Goal: Transaction & Acquisition: Purchase product/service

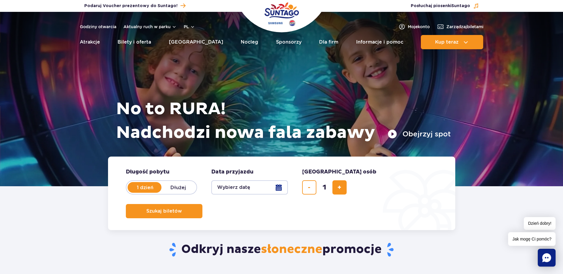
click at [282, 188] on button "Wybierz datę" at bounding box center [249, 188] width 77 height 14
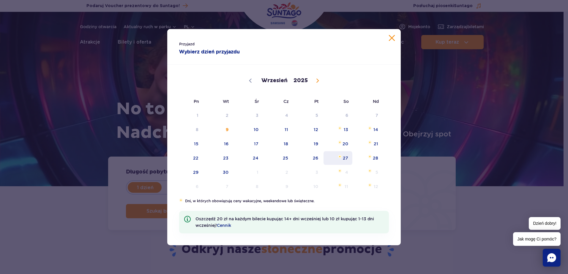
click at [349, 160] on span "27" at bounding box center [338, 158] width 30 height 14
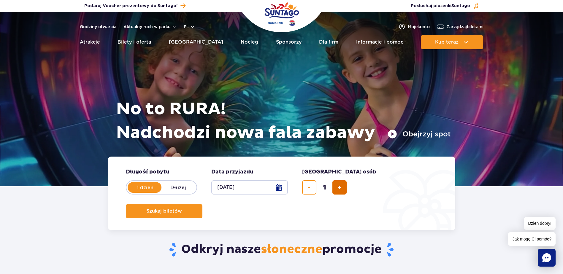
click at [339, 188] on span "dodaj bilet" at bounding box center [340, 188] width 4 height 0
type input "2"
click at [203, 204] on button "Szukaj biletów" at bounding box center [164, 211] width 77 height 14
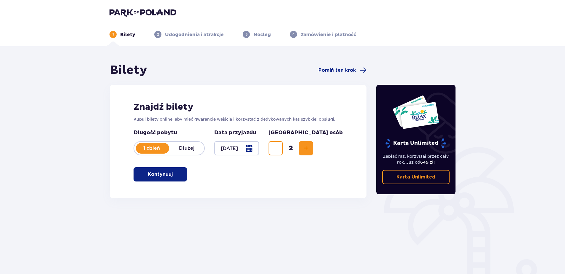
click at [169, 179] on button "Kontynuuj" at bounding box center [160, 175] width 53 height 14
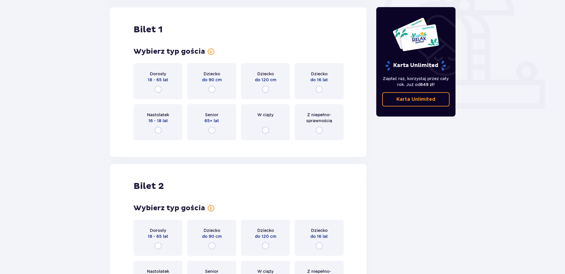
scroll to position [198, 0]
click at [160, 88] on input "radio" at bounding box center [158, 89] width 7 height 7
radio input "true"
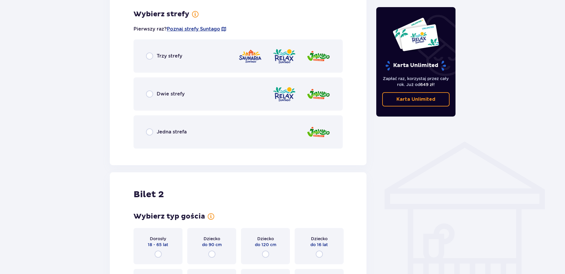
scroll to position [343, 0]
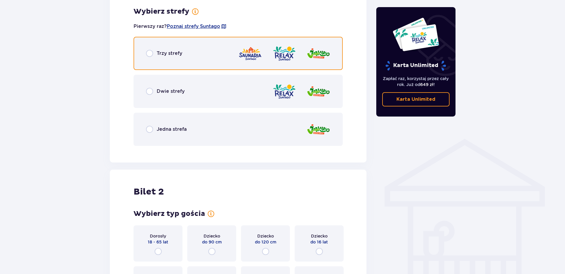
click at [151, 54] on input "radio" at bounding box center [149, 53] width 7 height 7
radio input "true"
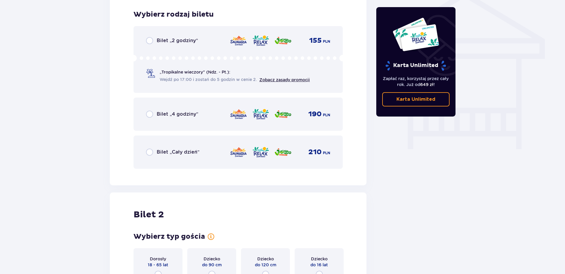
scroll to position [494, 0]
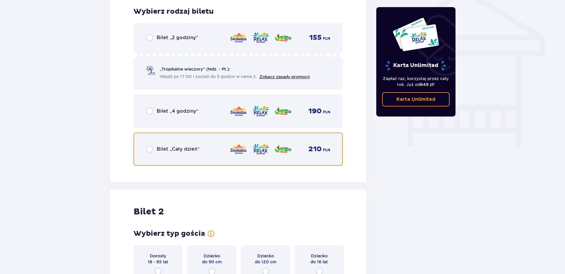
click at [149, 151] on input "radio" at bounding box center [149, 149] width 7 height 7
radio input "true"
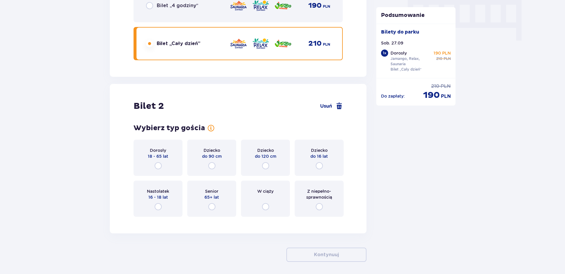
scroll to position [623, 0]
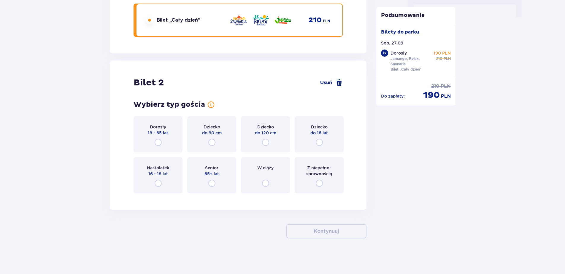
click at [158, 137] on div "Dorosły 18 - 65 lat" at bounding box center [158, 134] width 49 height 36
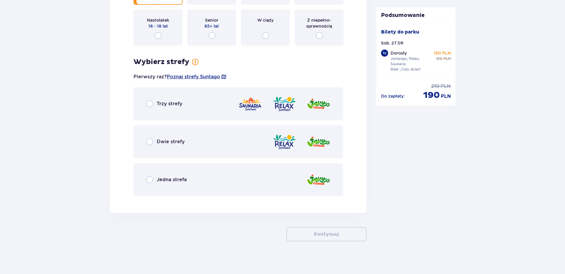
scroll to position [774, 0]
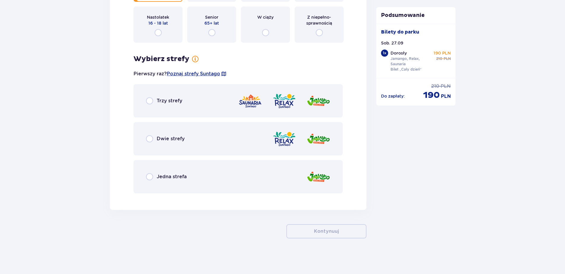
click at [155, 105] on div "Trzy strefy" at bounding box center [238, 100] width 209 height 33
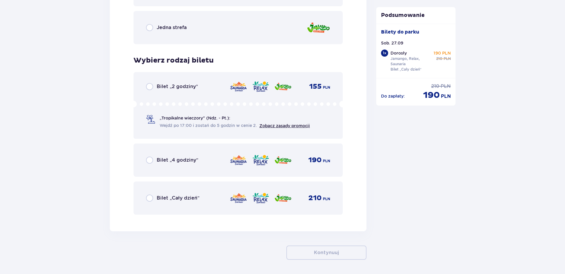
scroll to position [945, 0]
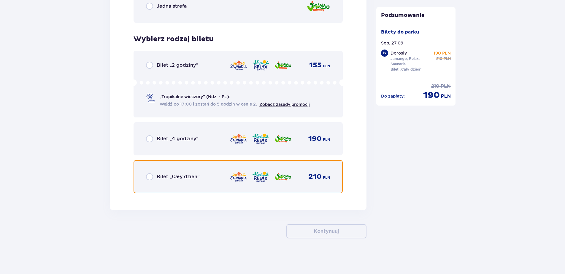
click at [150, 179] on input "radio" at bounding box center [149, 176] width 7 height 7
radio input "true"
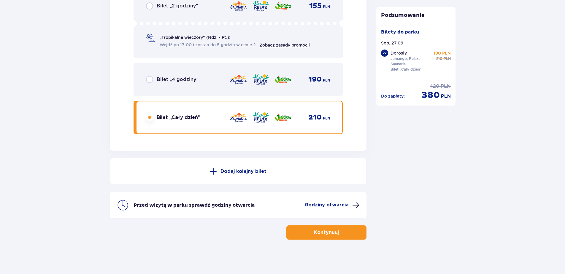
scroll to position [1006, 0]
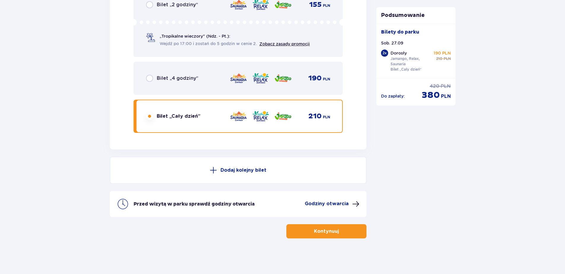
click at [326, 233] on p "Kontynuuj" at bounding box center [326, 231] width 25 height 7
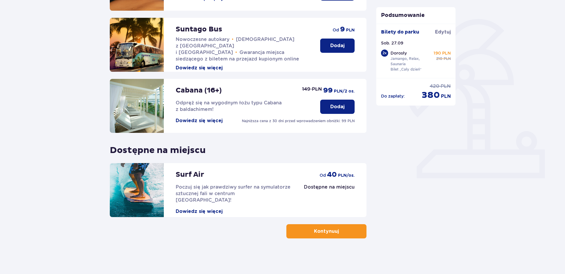
click at [338, 234] on span "button" at bounding box center [340, 231] width 7 height 7
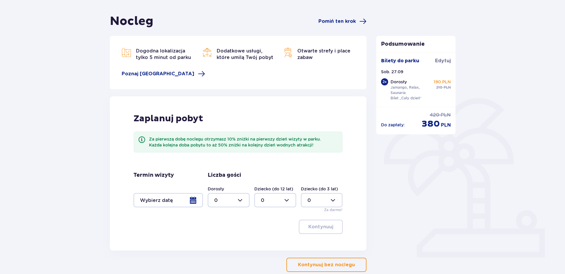
scroll to position [59, 0]
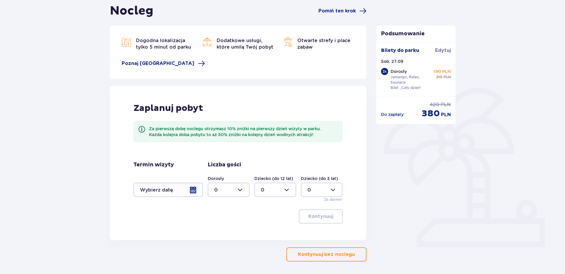
click at [343, 256] on p "Kontynuuj bez noclegu" at bounding box center [326, 255] width 57 height 7
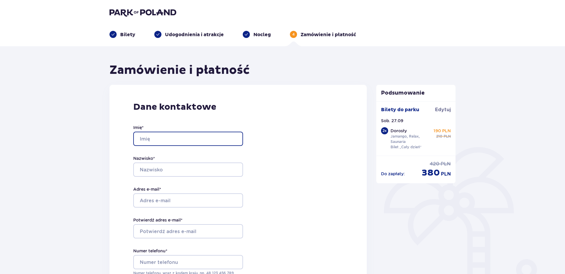
click at [175, 139] on input "Imię *" at bounding box center [188, 139] width 110 height 14
type input "Michał"
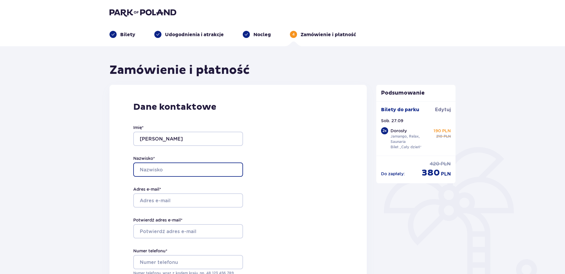
type input "Markiewicz"
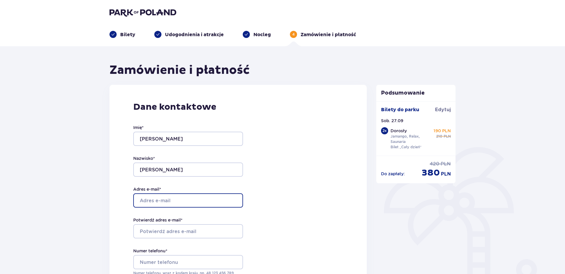
type input "wioletka20k@onet.pl"
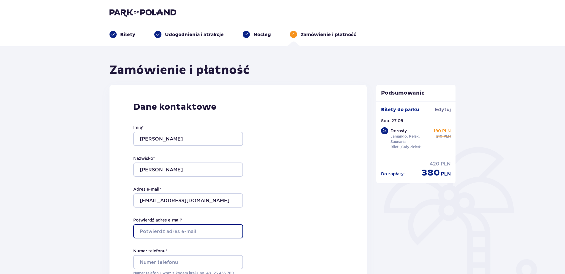
type input "wioletka20k@onet.pl"
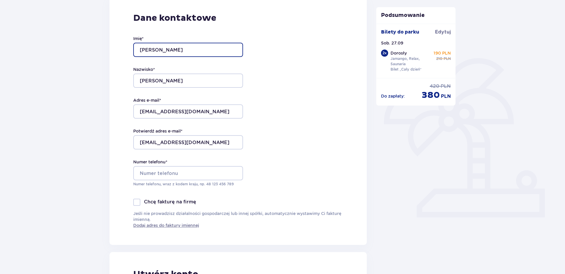
scroll to position [119, 0]
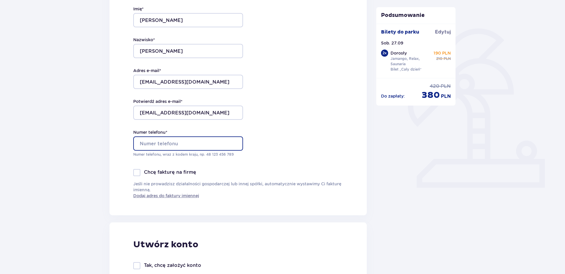
click at [154, 146] on input "Numer telefonu *" at bounding box center [188, 144] width 110 height 14
type input "504283184"
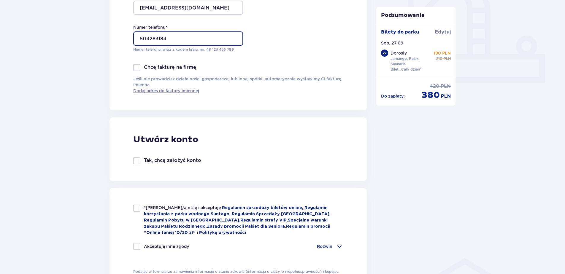
scroll to position [238, 0]
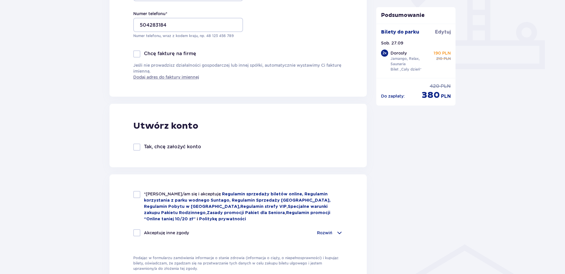
click at [134, 192] on div at bounding box center [136, 194] width 7 height 7
checkbox input "true"
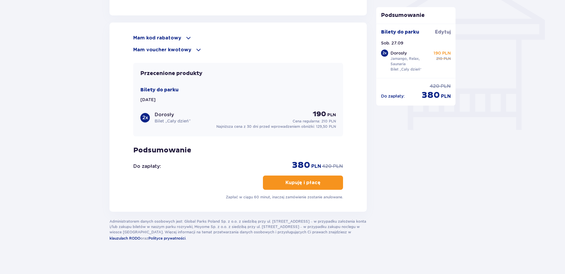
scroll to position [512, 0]
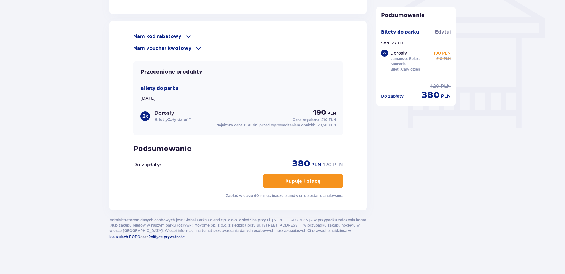
click at [303, 186] on button "Kupuję i płacę" at bounding box center [303, 181] width 80 height 14
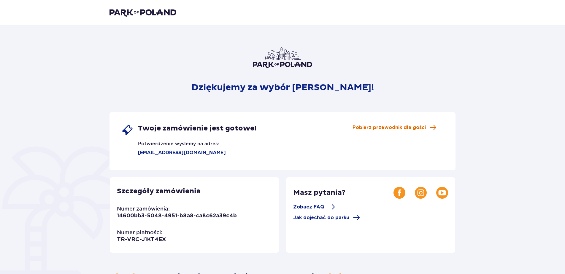
scroll to position [30, 0]
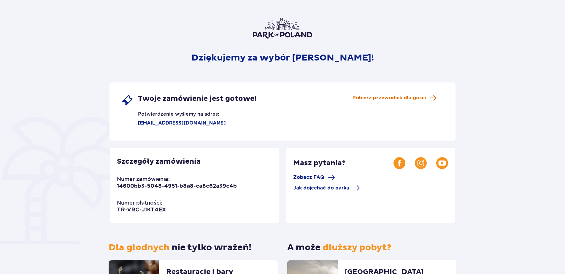
click at [419, 98] on span "Pobierz przewodnik dla gości" at bounding box center [389, 98] width 73 height 7
